Goal: Information Seeking & Learning: Compare options

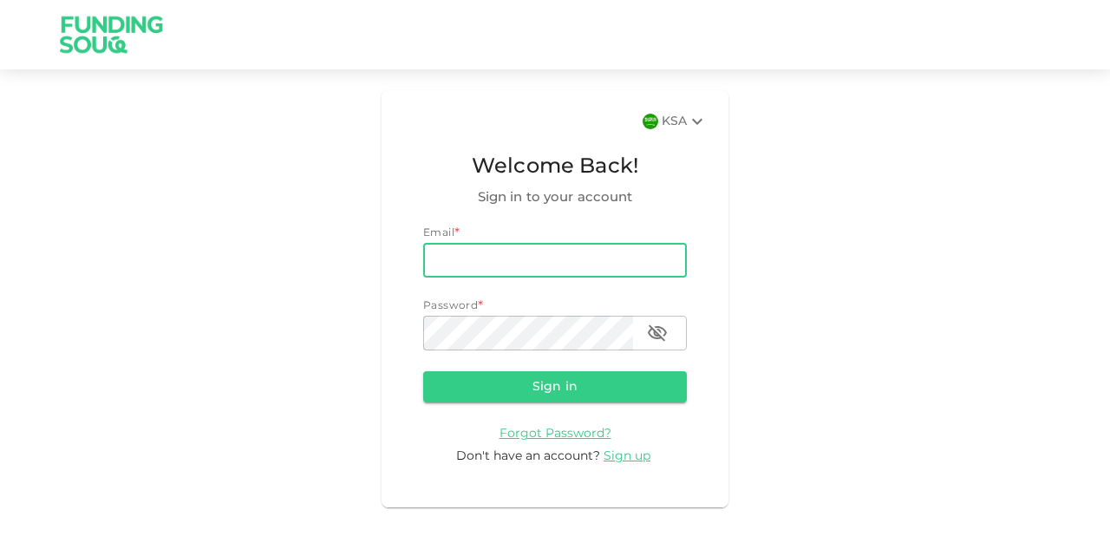
click at [565, 274] on input "email" at bounding box center [555, 260] width 264 height 35
type input "[EMAIL_ADDRESS][DOMAIN_NAME]"
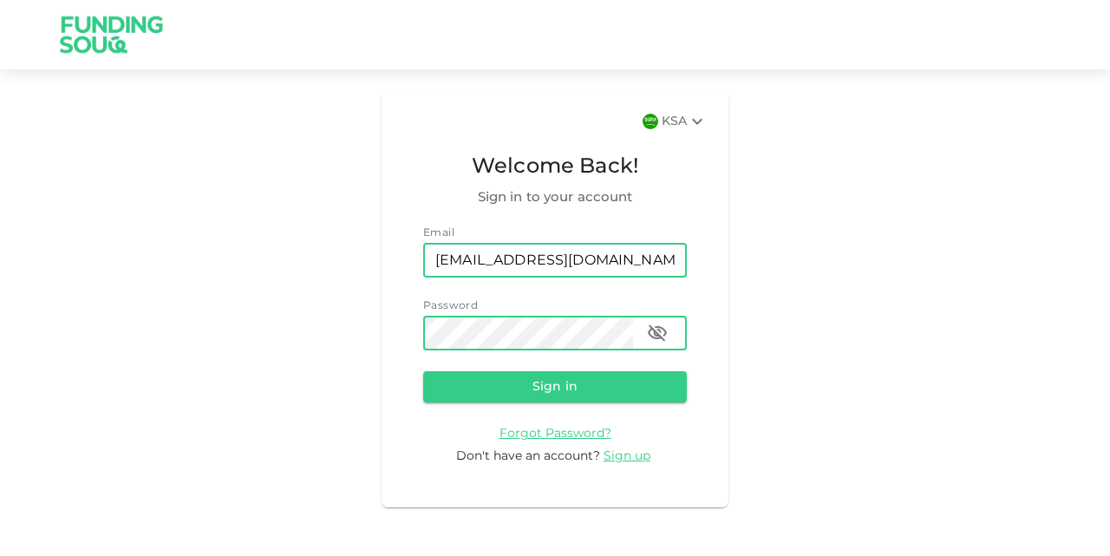
click at [423, 371] on button "Sign in" at bounding box center [555, 386] width 264 height 31
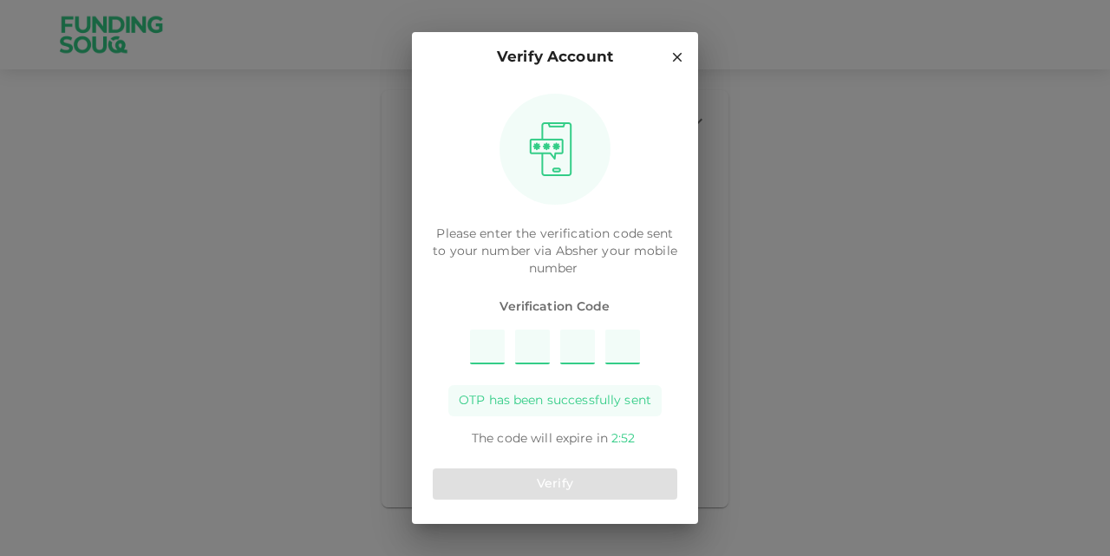
type input "5"
type input "6"
type input "9"
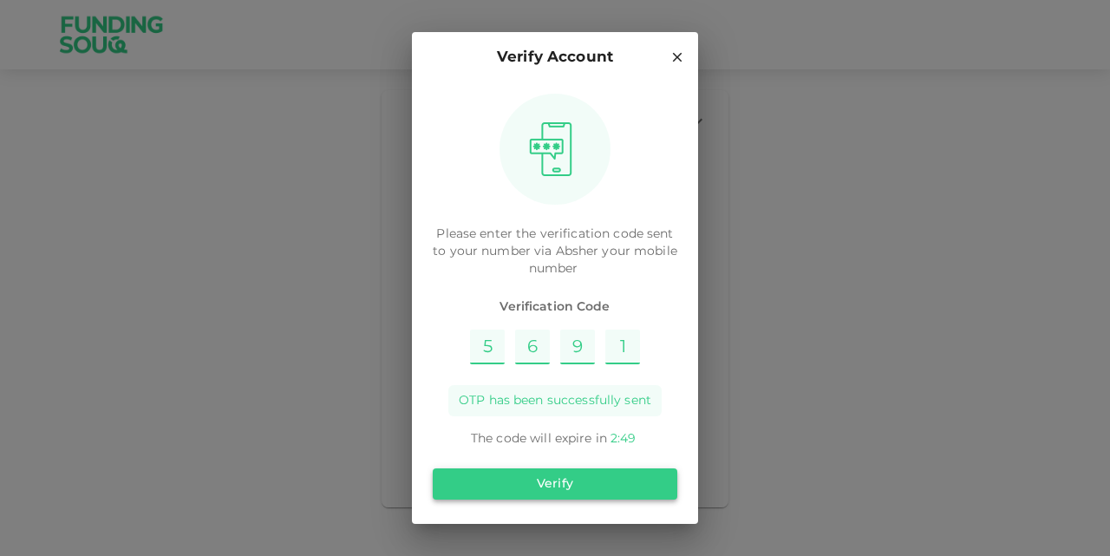
type input "1"
click at [531, 488] on button "Verify" at bounding box center [555, 483] width 244 height 31
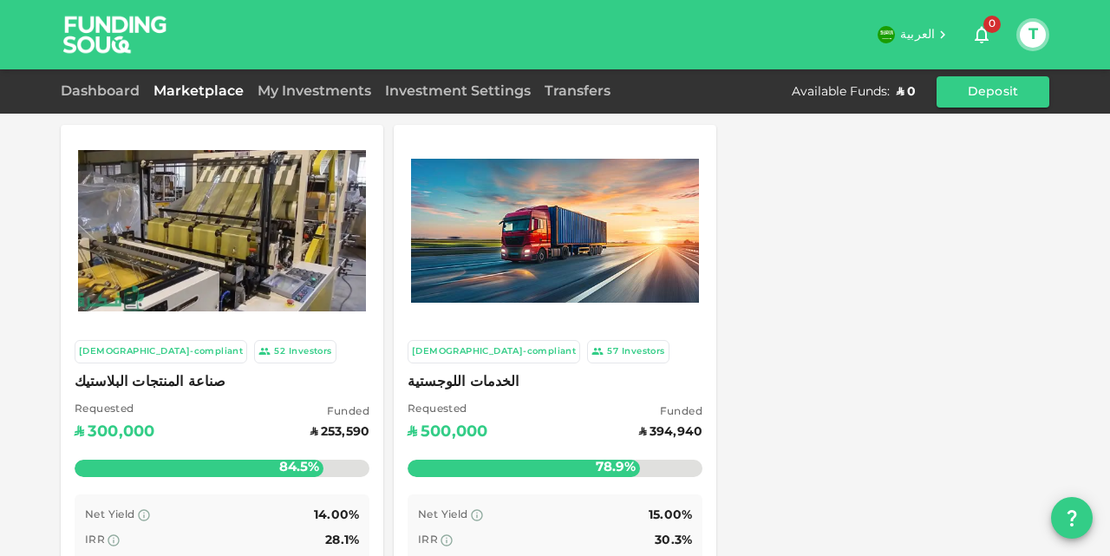
click at [581, 259] on img at bounding box center [555, 231] width 288 height 144
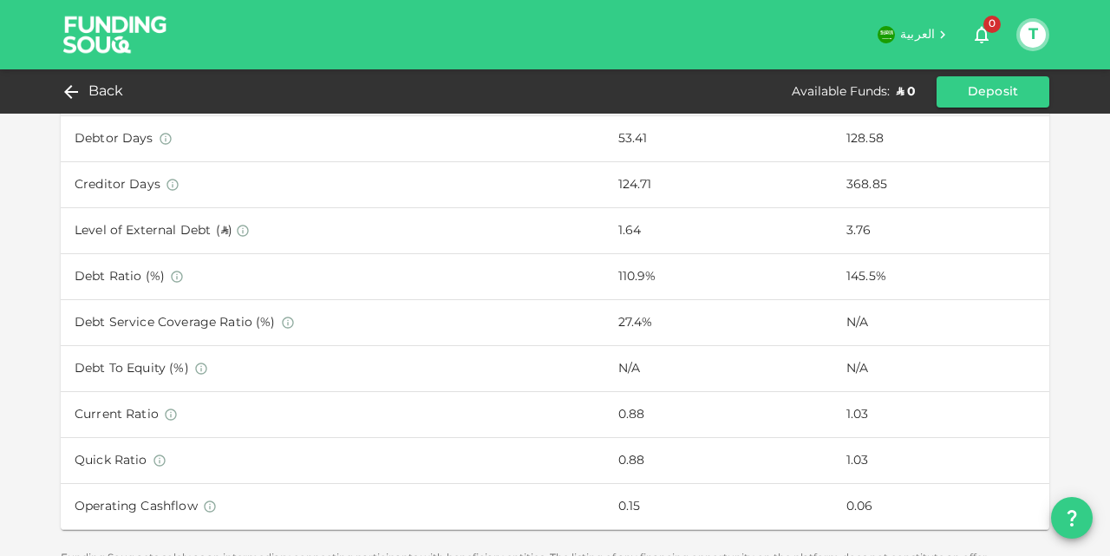
scroll to position [1189, 0]
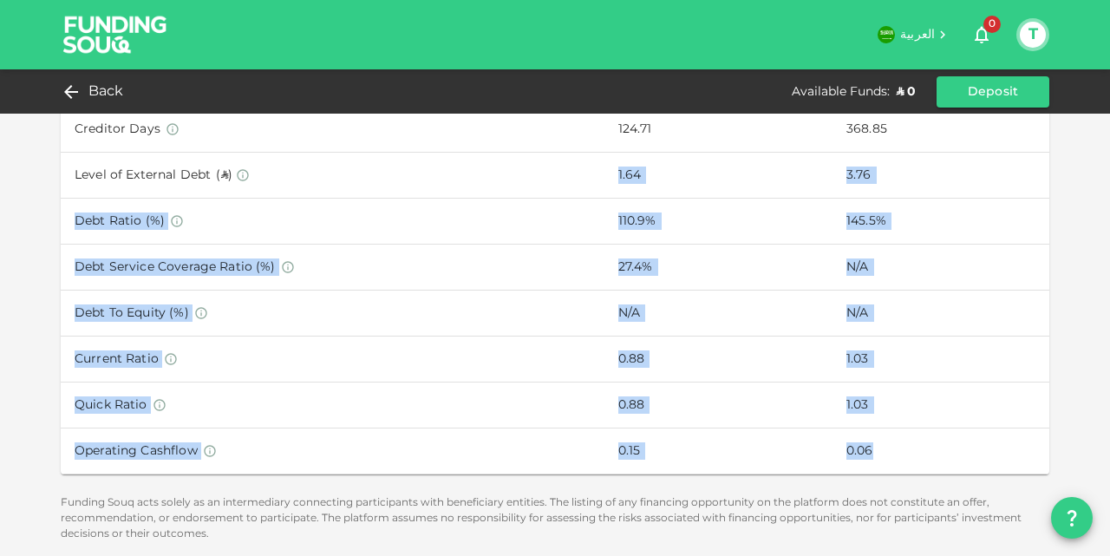
drag, startPoint x: 895, startPoint y: 457, endPoint x: 306, endPoint y: 174, distance: 653.0
click at [306, 174] on tbody "Revenue ( ʢ ) 45.48M 4.32M Net Profit ( ʢ ) 0.45M -0.35M Revenue Growth (%) 952…" at bounding box center [555, 105] width 988 height 735
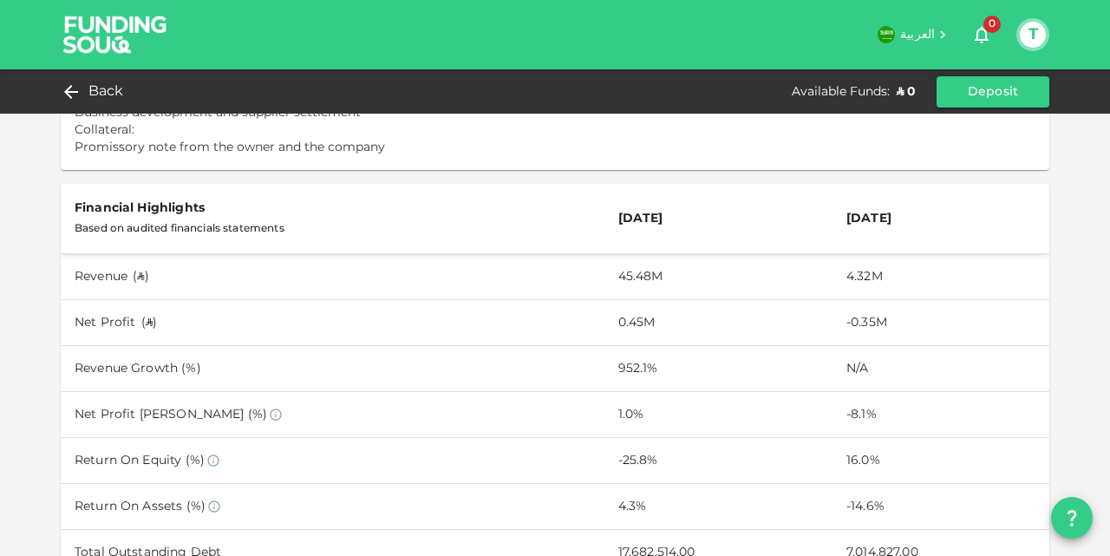
scroll to position [669, 0]
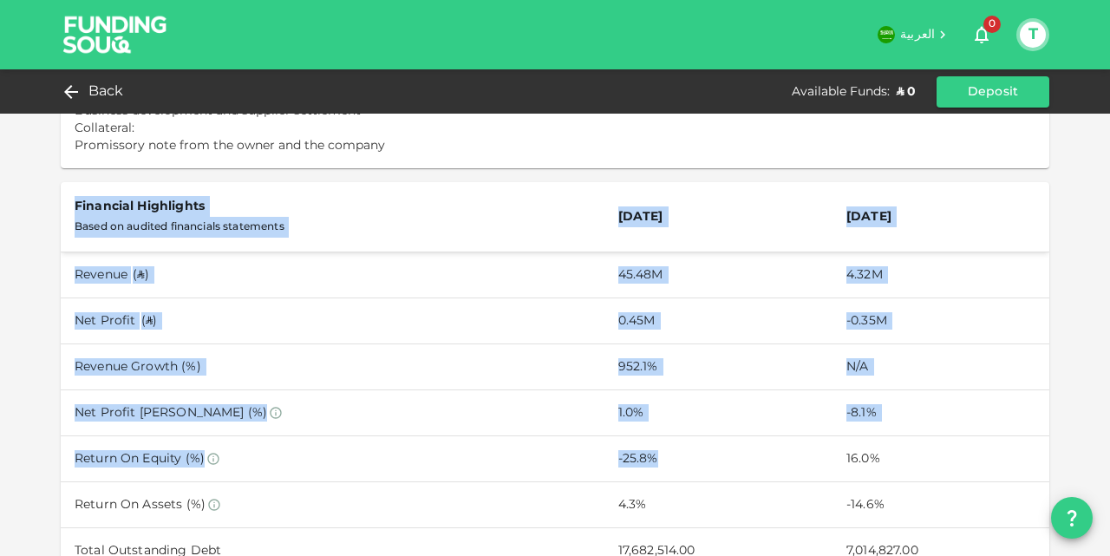
drag, startPoint x: 65, startPoint y: 209, endPoint x: 720, endPoint y: 459, distance: 701.6
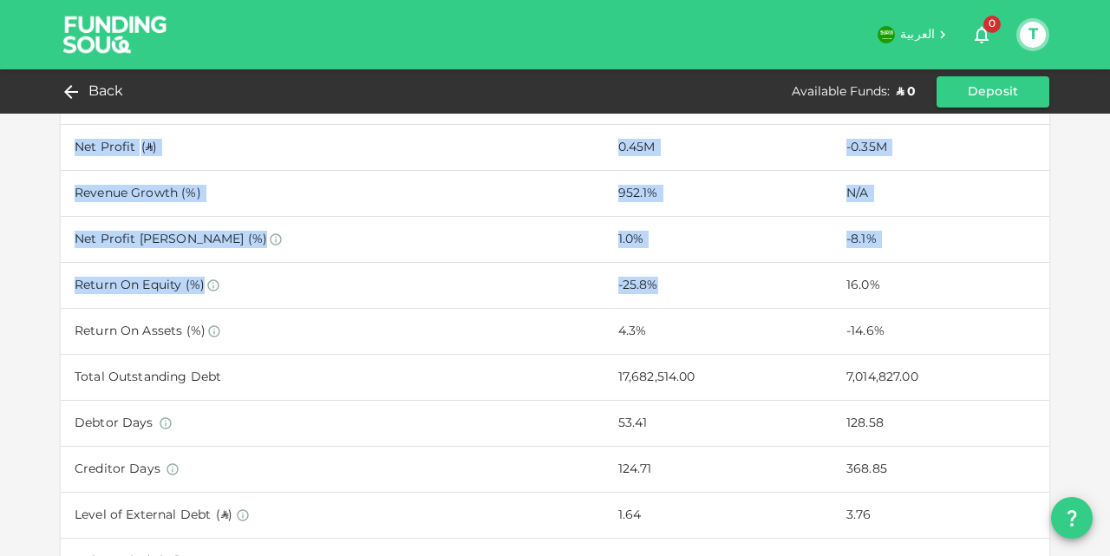
scroll to position [496, 0]
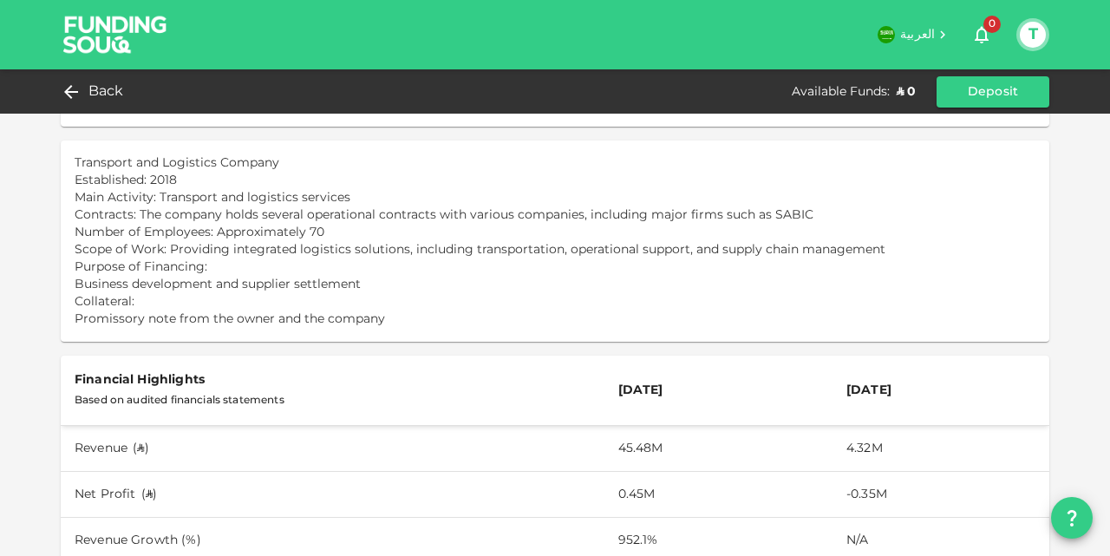
click at [442, 353] on div "[DEMOGRAPHIC_DATA]-compliant 57 Investors 11 d : 7 h : 34 m 24 الخدمات اللوجستي…" at bounding box center [555, 430] width 988 height 1603
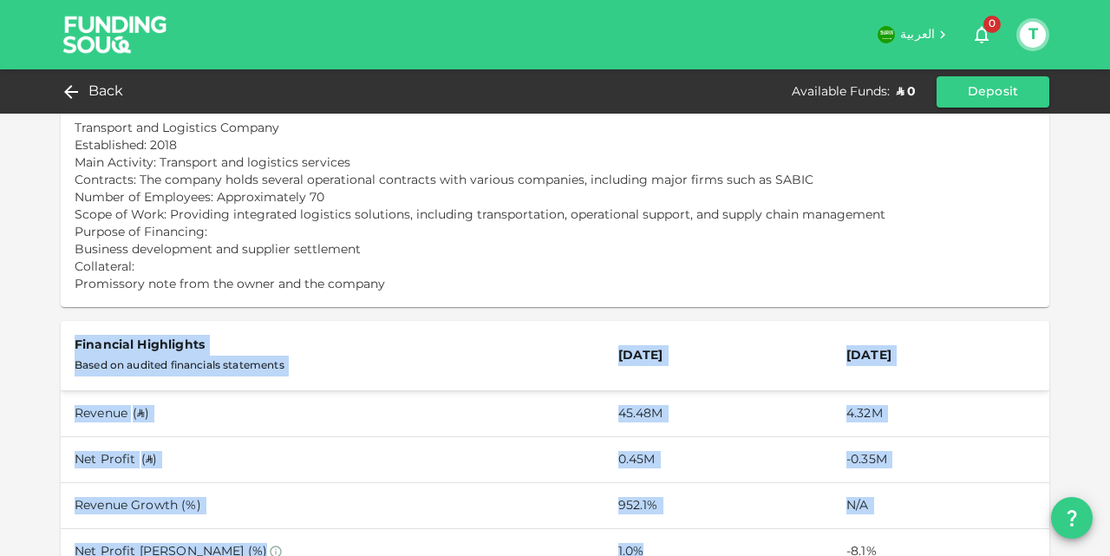
drag, startPoint x: 64, startPoint y: 381, endPoint x: 776, endPoint y: 539, distance: 729.2
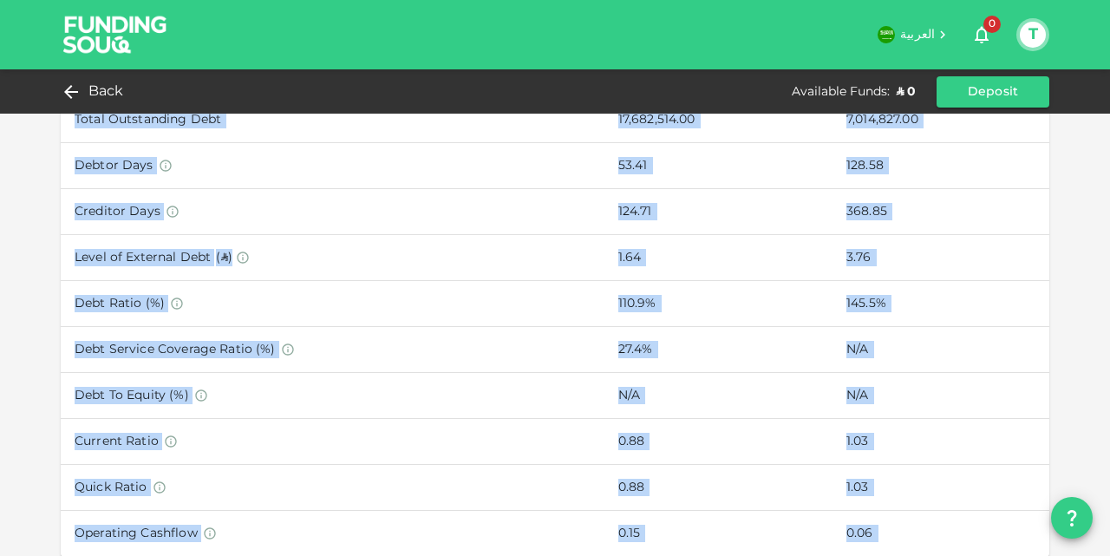
scroll to position [1189, 0]
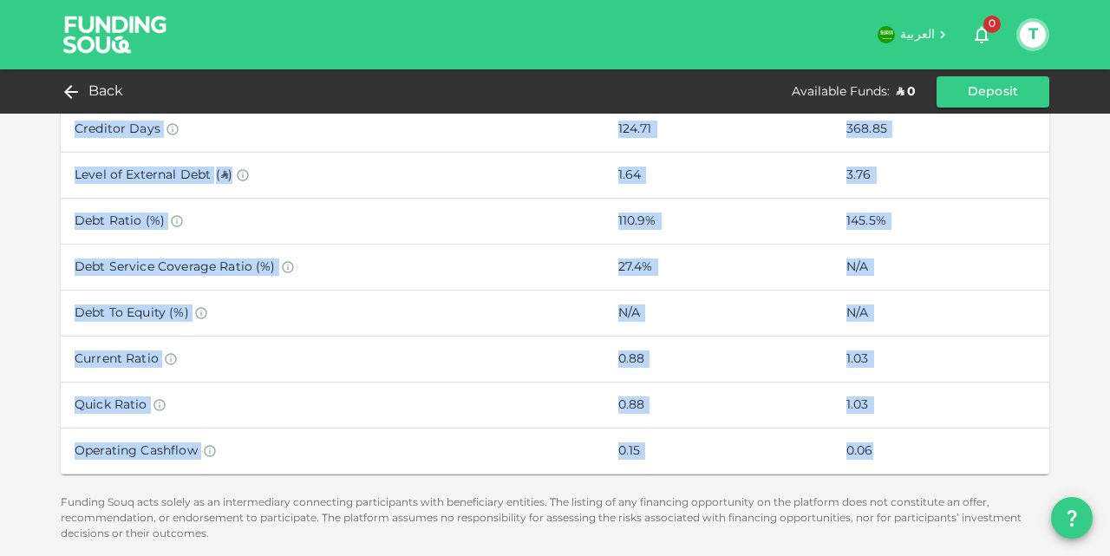
drag, startPoint x: 71, startPoint y: 295, endPoint x: 868, endPoint y: 447, distance: 811.2
copy div "Loremipsu dol Sitametco Adipisc Elitseddoei: 6723 Temp Incididu: Utlaboree dol …"
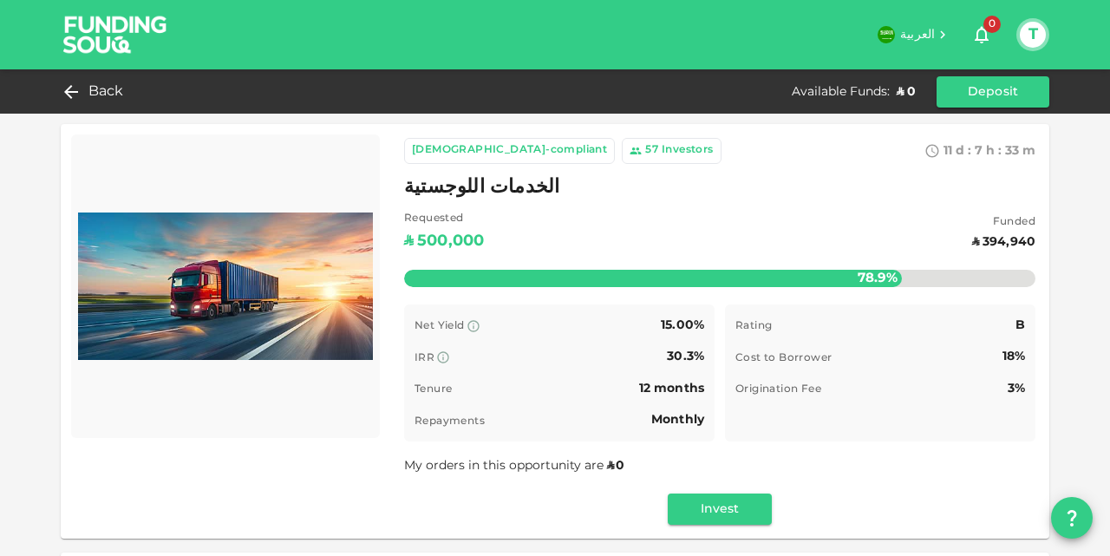
scroll to position [0, 0]
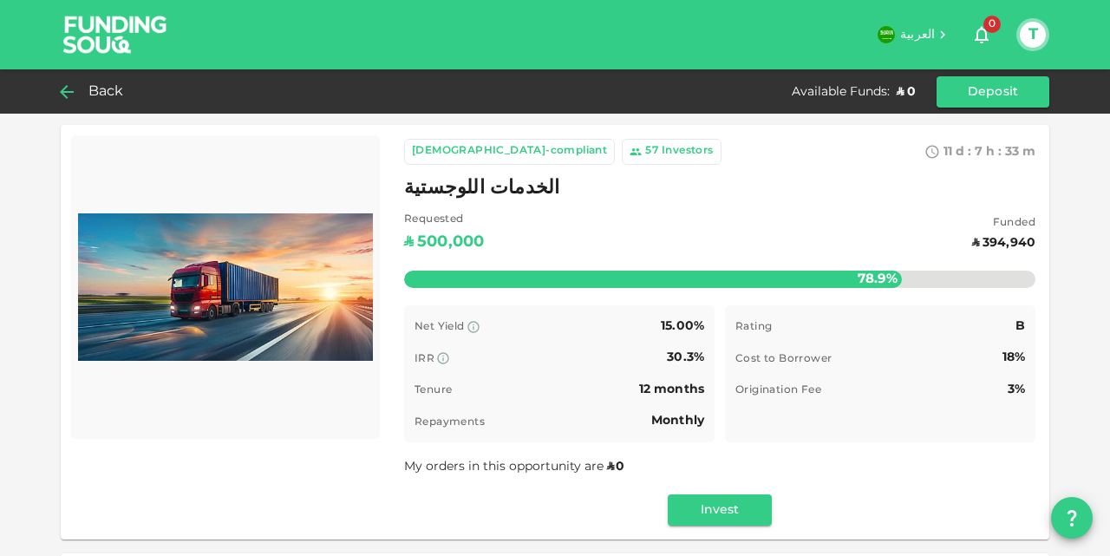
click at [87, 91] on div "Back" at bounding box center [96, 92] width 70 height 24
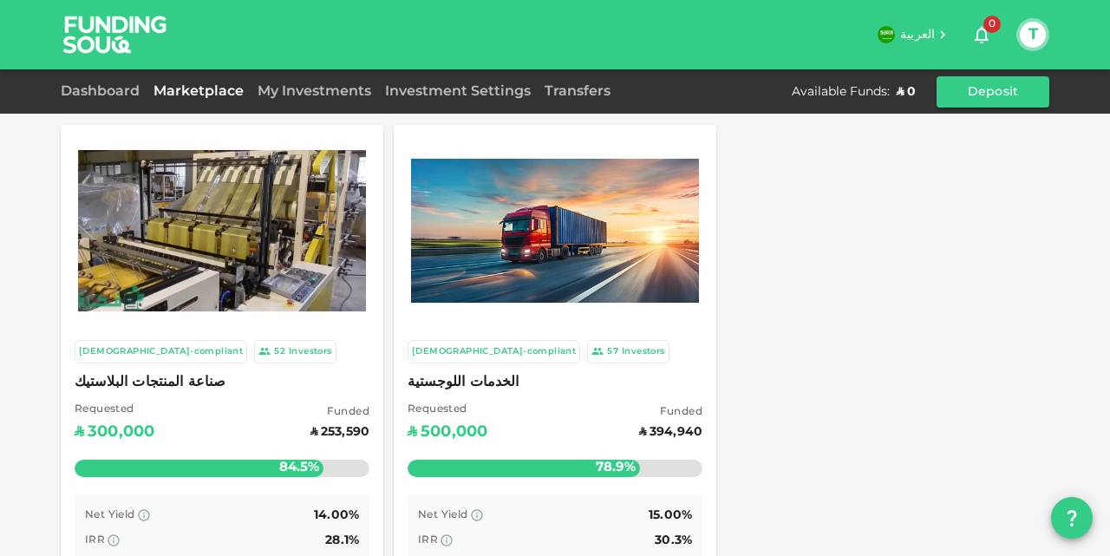
click at [225, 258] on img at bounding box center [222, 230] width 288 height 161
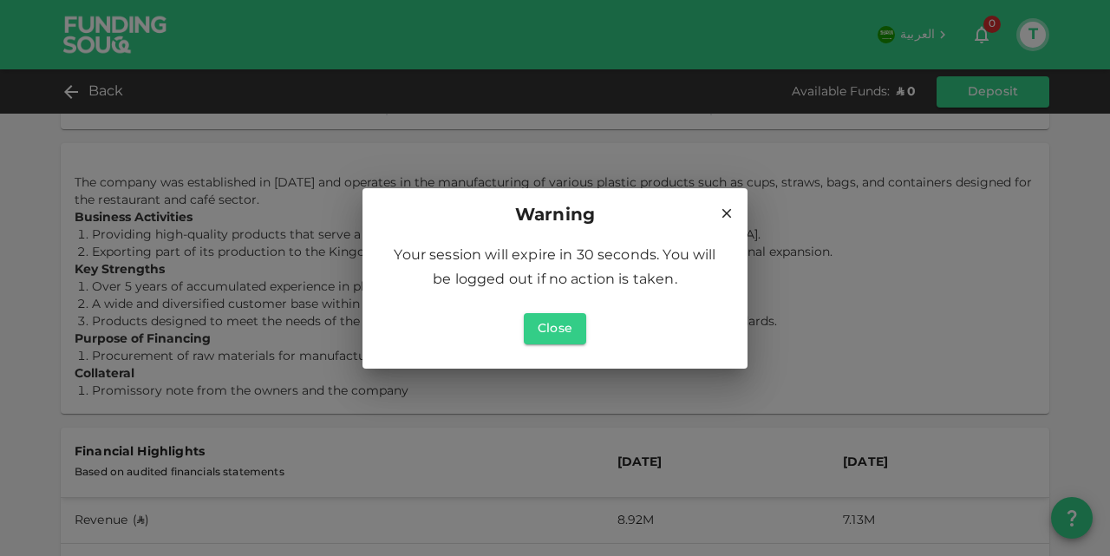
scroll to position [520, 0]
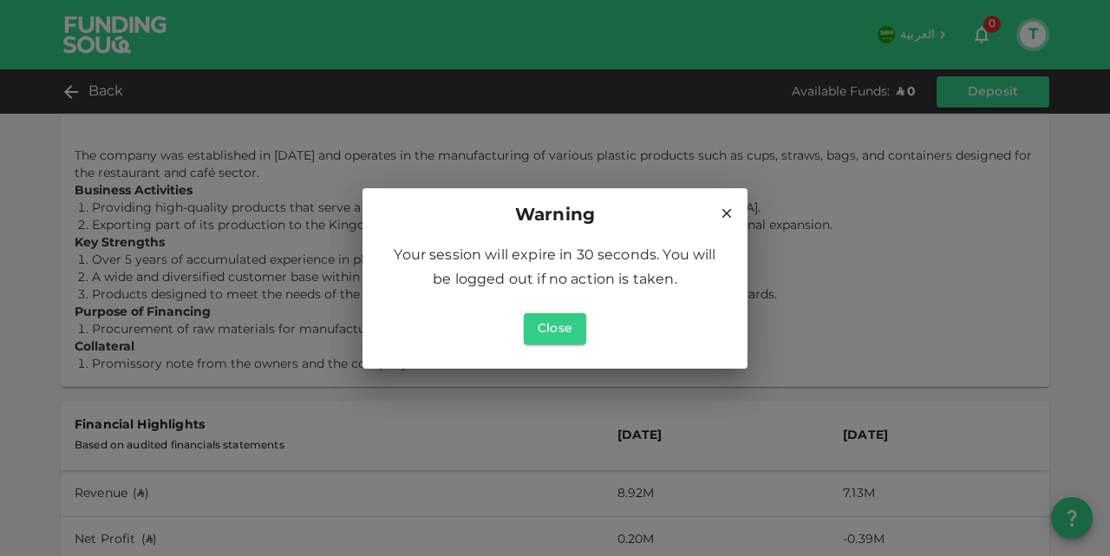
click at [725, 206] on icon at bounding box center [727, 213] width 16 height 16
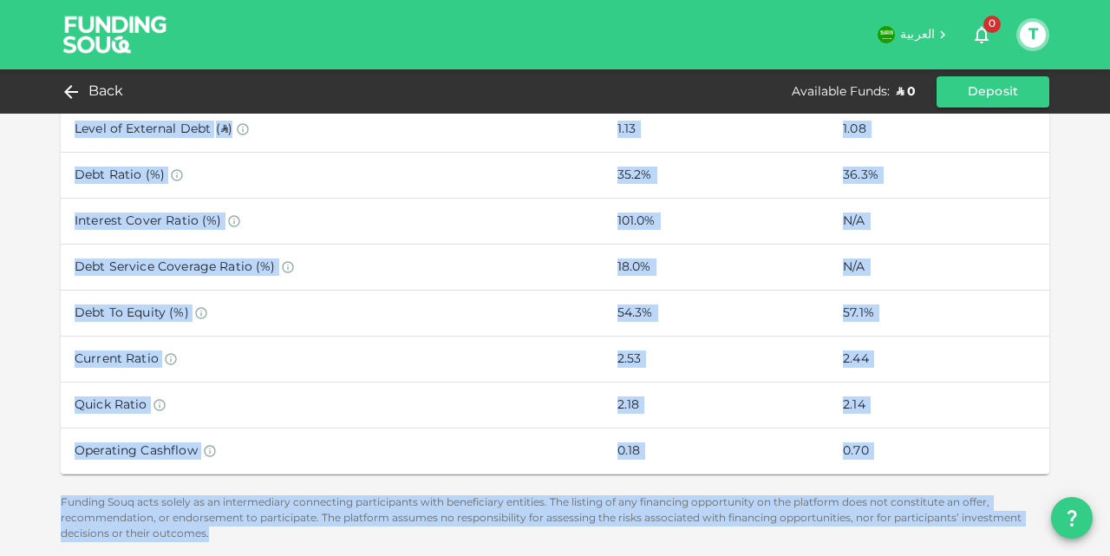
scroll to position [1352, 0]
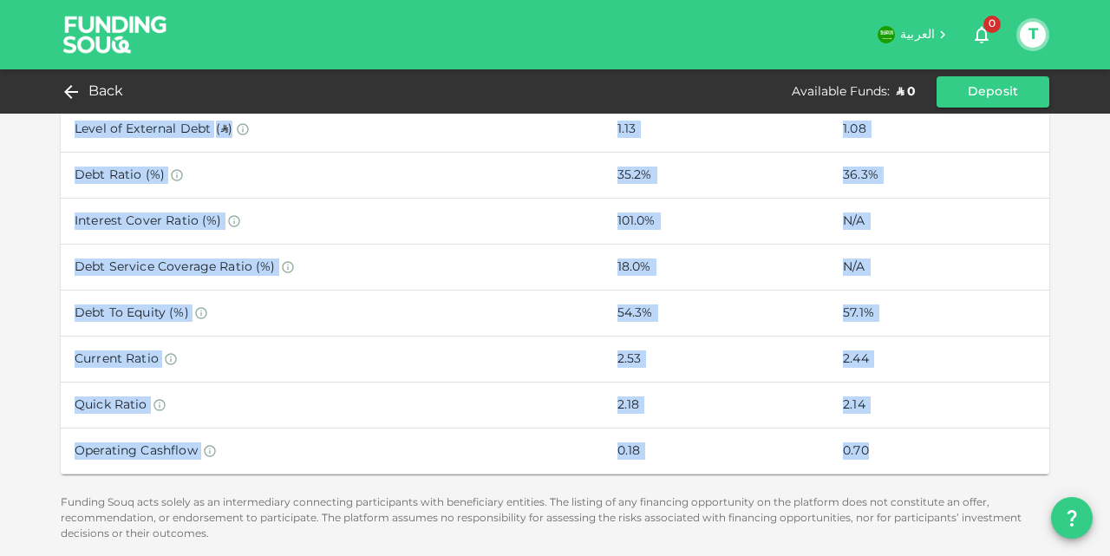
drag, startPoint x: 67, startPoint y: 157, endPoint x: 859, endPoint y: 436, distance: 840.1
copy div "Lor ipsumdo sit ametconsect ad 4362 eli seddoeiu te inc utlaboreetdol ma aliqua…"
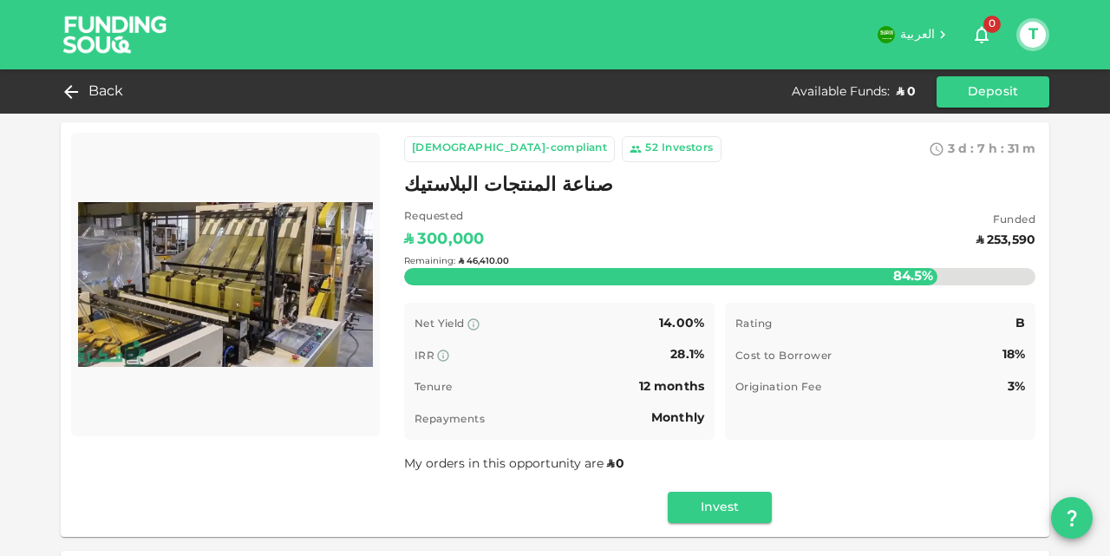
scroll to position [0, 0]
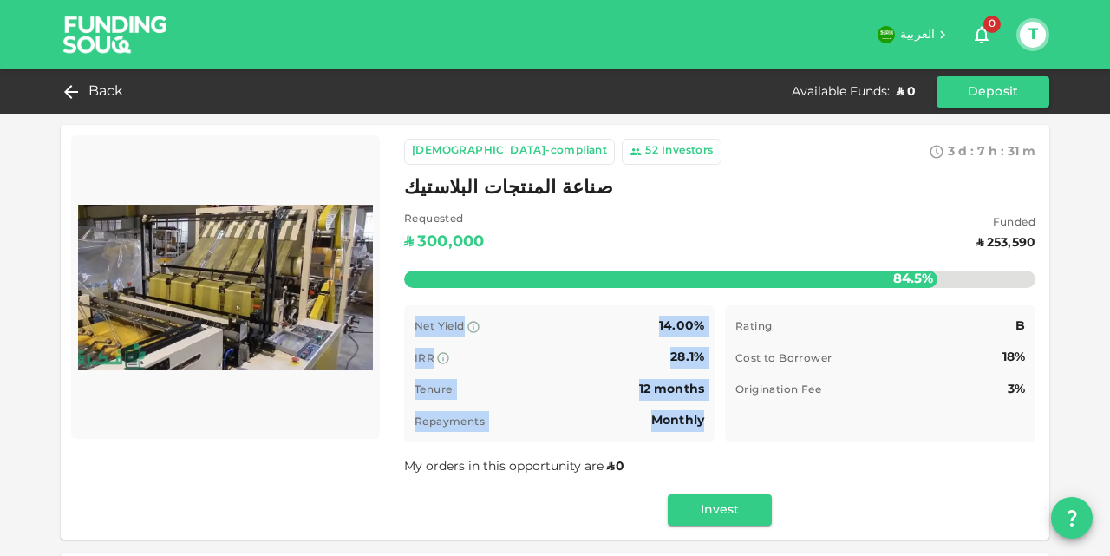
drag, startPoint x: 409, startPoint y: 330, endPoint x: 697, endPoint y: 427, distance: 303.5
click at [697, 427] on div "Net Yield 14.00% IRR 28.1% Tenure 12 months Repayments Monthly" at bounding box center [559, 373] width 310 height 137
copy div "Net Yield 14.00% IRR 28.1% Tenure 12 months Repayments Monthly"
click at [99, 91] on span "Back" at bounding box center [106, 92] width 36 height 24
